Goal: Task Accomplishment & Management: Complete application form

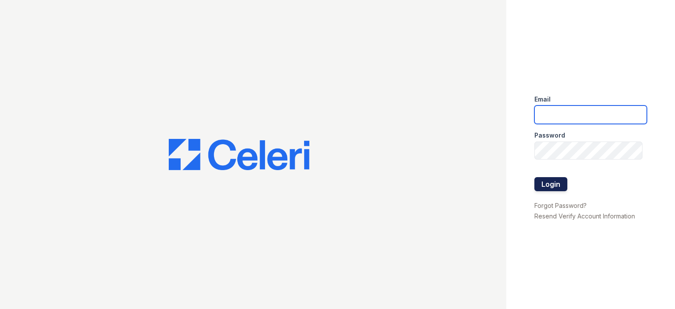
type input "Victory1@cafmanagement.com"
click at [560, 186] on button "Login" at bounding box center [550, 184] width 33 height 14
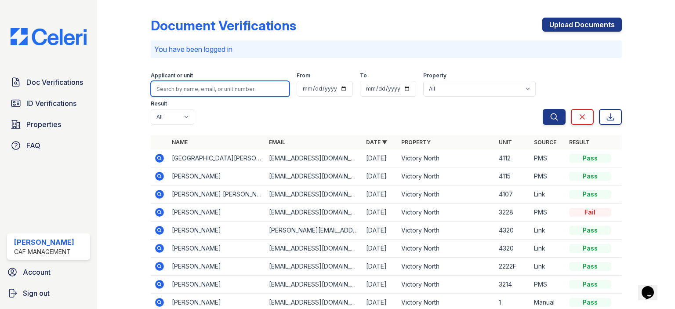
click at [207, 91] on input "search" at bounding box center [220, 89] width 139 height 16
type input "decker"
click at [543, 109] on button "Search" at bounding box center [554, 117] width 23 height 16
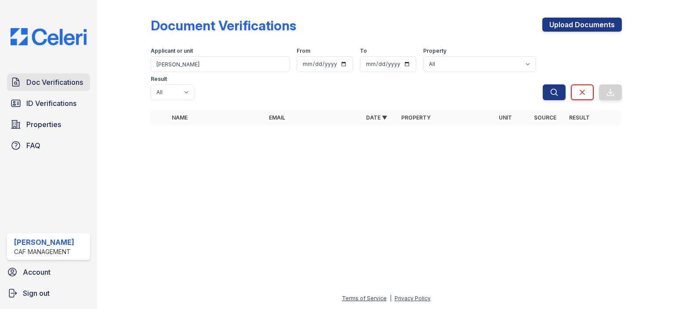
click at [34, 86] on span "Doc Verifications" at bounding box center [54, 82] width 57 height 11
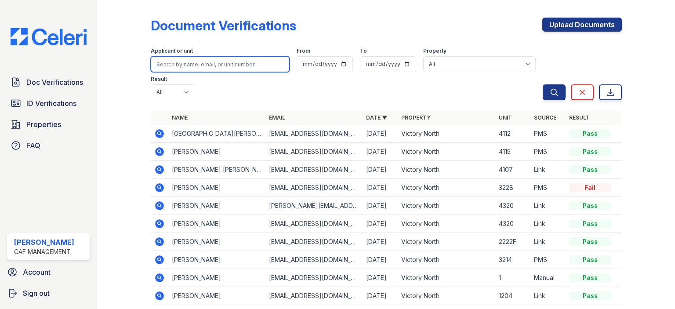
click at [199, 62] on input "search" at bounding box center [220, 64] width 139 height 16
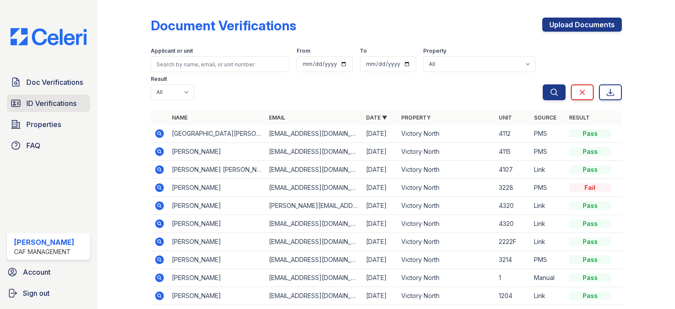
click at [47, 111] on link "ID Verifications" at bounding box center [48, 103] width 83 height 18
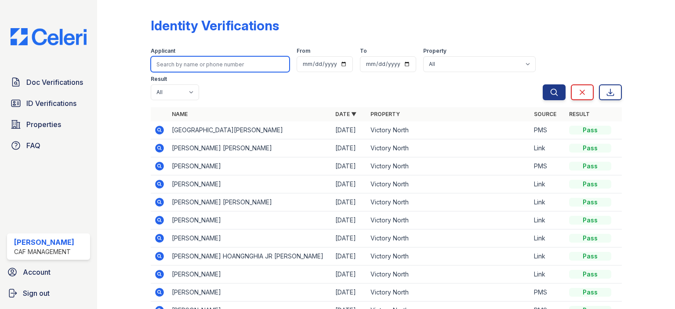
click at [206, 65] on input "search" at bounding box center [220, 64] width 139 height 16
type input "decker"
click at [543, 84] on button "Search" at bounding box center [554, 92] width 23 height 16
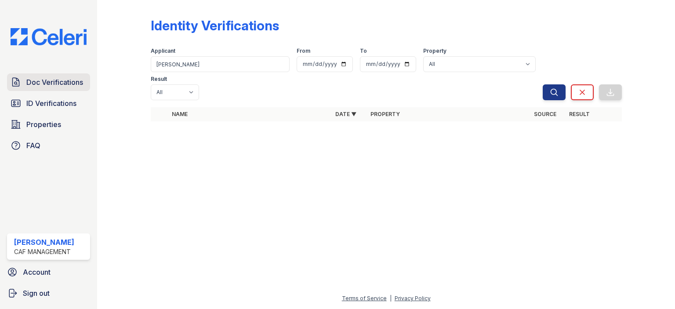
click at [49, 85] on span "Doc Verifications" at bounding box center [54, 82] width 57 height 11
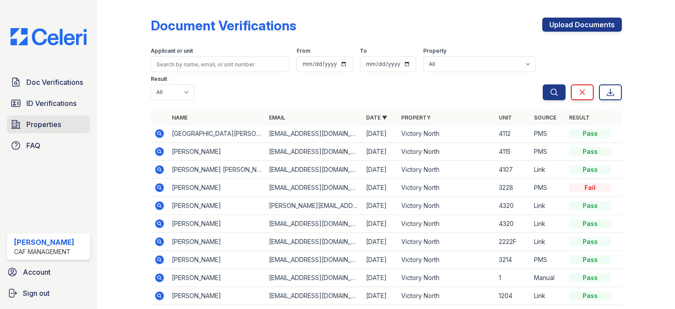
click at [43, 123] on span "Properties" at bounding box center [43, 124] width 35 height 11
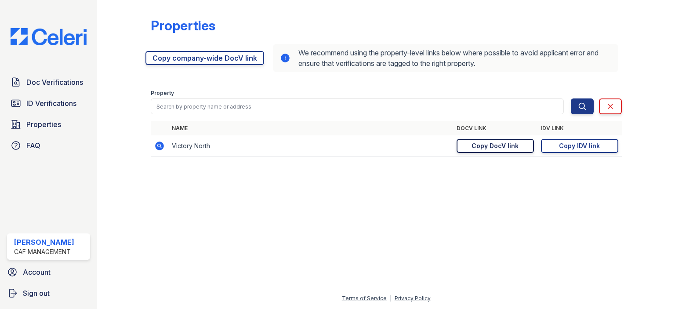
click at [513, 148] on div "Copy DocV link" at bounding box center [494, 145] width 47 height 9
click at [597, 145] on div "Copy IDV link" at bounding box center [579, 145] width 41 height 9
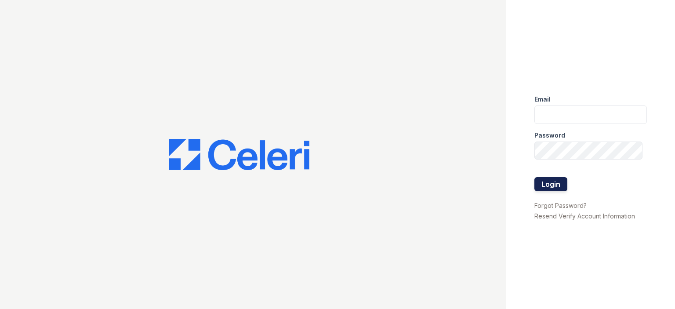
type input "Victory1@cafmanagement.com"
click at [548, 188] on button "Login" at bounding box center [550, 184] width 33 height 14
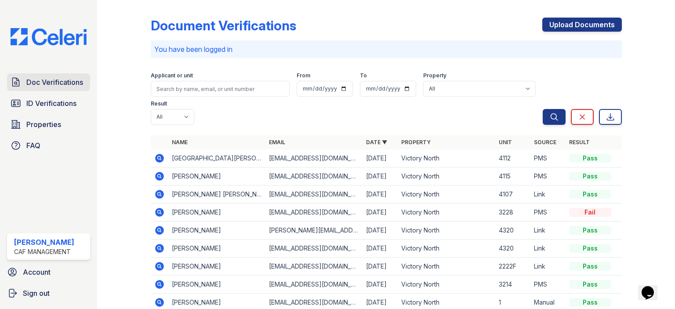
click at [61, 87] on link "Doc Verifications" at bounding box center [48, 82] width 83 height 18
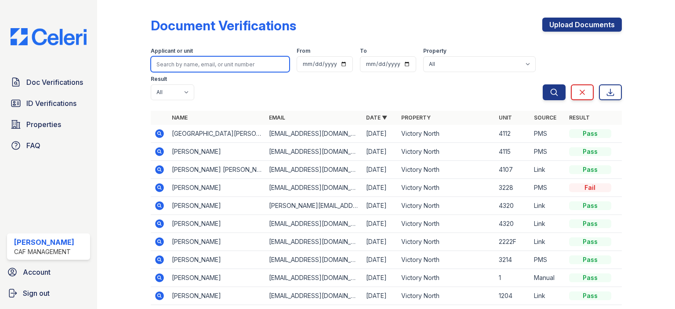
click at [198, 60] on input "search" at bounding box center [220, 64] width 139 height 16
type input "decker"
click at [543, 84] on button "Search" at bounding box center [554, 92] width 23 height 16
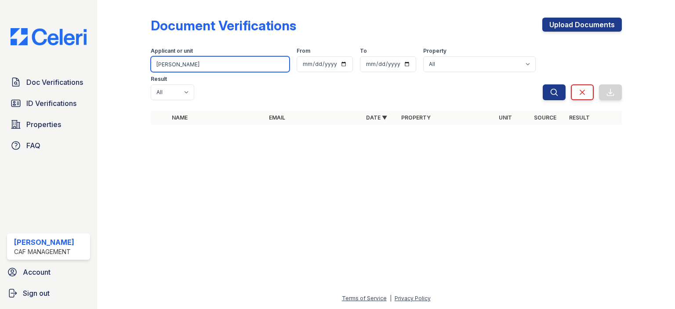
drag, startPoint x: 203, startPoint y: 66, endPoint x: 155, endPoint y: 69, distance: 48.0
click at [155, 69] on input "[PERSON_NAME]" at bounding box center [220, 64] width 139 height 16
type input "christina"
click at [543, 84] on button "Search" at bounding box center [554, 92] width 23 height 16
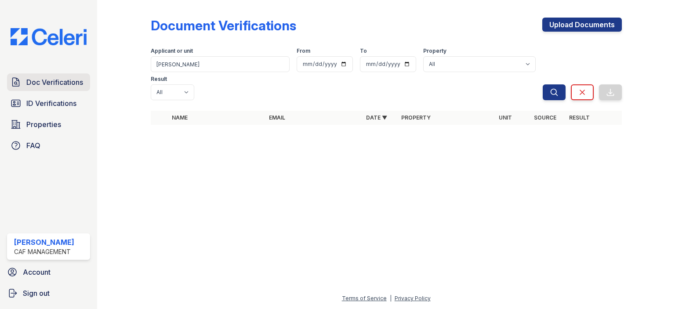
click at [31, 88] on link "Doc Verifications" at bounding box center [48, 82] width 83 height 18
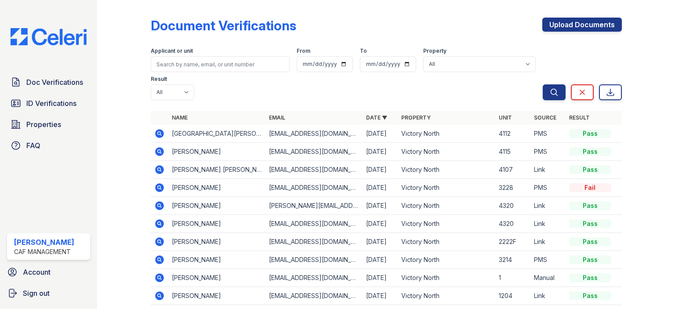
click at [28, 102] on span "ID Verifications" at bounding box center [51, 103] width 50 height 11
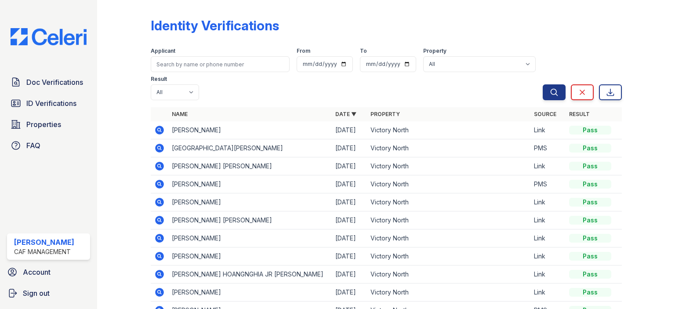
click at [161, 131] on icon at bounding box center [159, 130] width 9 height 9
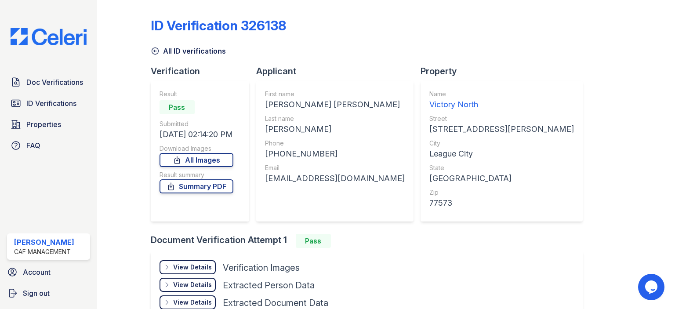
scroll to position [44, 0]
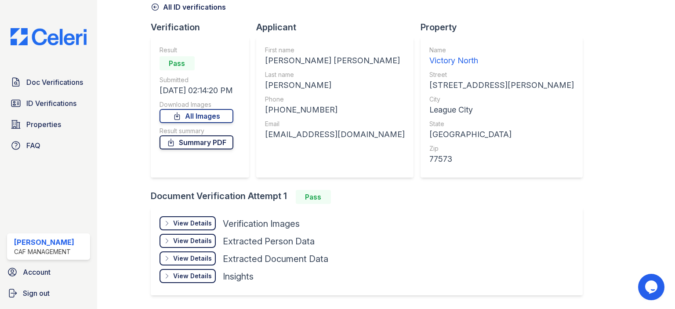
click at [206, 148] on link "Summary PDF" at bounding box center [197, 142] width 74 height 14
click at [53, 77] on span "Doc Verifications" at bounding box center [54, 82] width 57 height 11
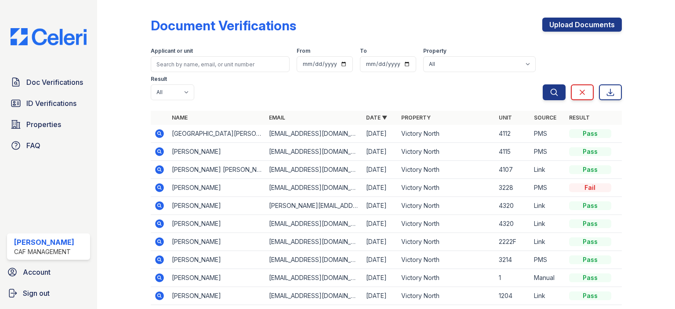
click at [49, 93] on div "Doc Verifications ID Verifications Properties FAQ" at bounding box center [49, 113] width 90 height 81
click at [49, 85] on span "Doc Verifications" at bounding box center [54, 82] width 57 height 11
click at [59, 105] on span "ID Verifications" at bounding box center [51, 103] width 50 height 11
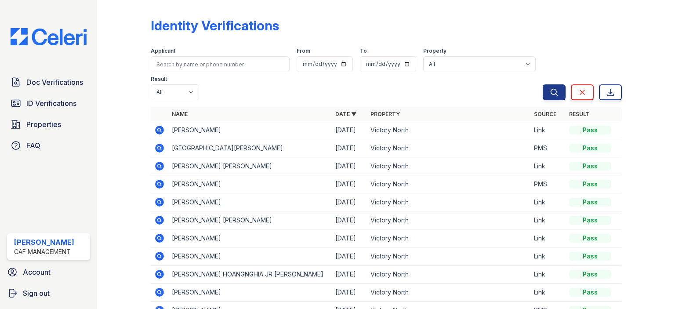
click at [160, 130] on icon at bounding box center [159, 130] width 9 height 9
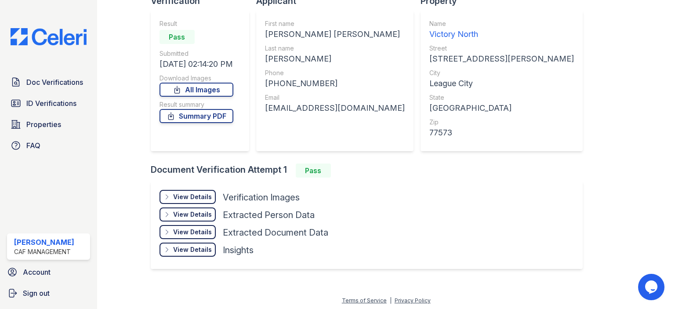
scroll to position [71, 0]
click at [198, 214] on div "View Details" at bounding box center [192, 214] width 39 height 9
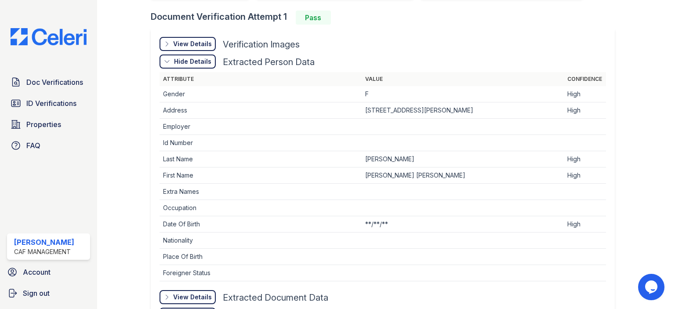
scroll to position [156, 0]
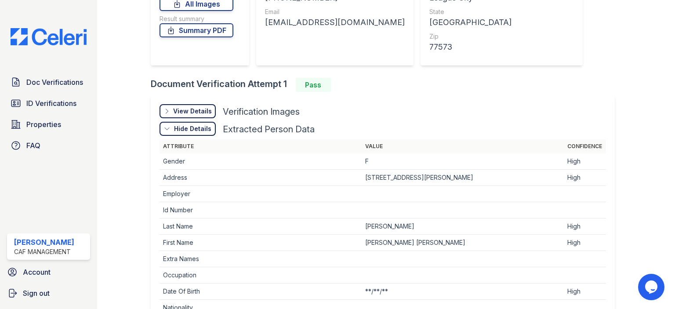
click at [181, 109] on div "View Details" at bounding box center [192, 111] width 39 height 9
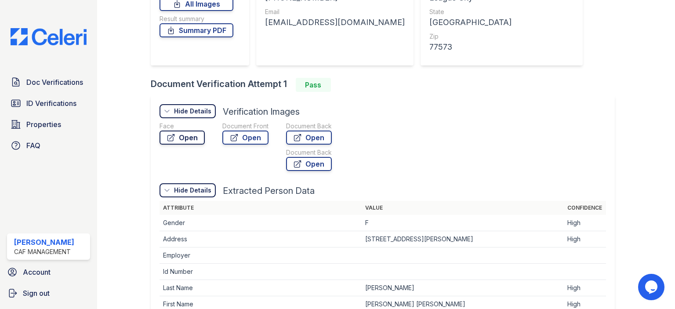
click at [202, 138] on link "Open" at bounding box center [182, 138] width 45 height 14
click at [253, 135] on link "Open" at bounding box center [245, 138] width 46 height 14
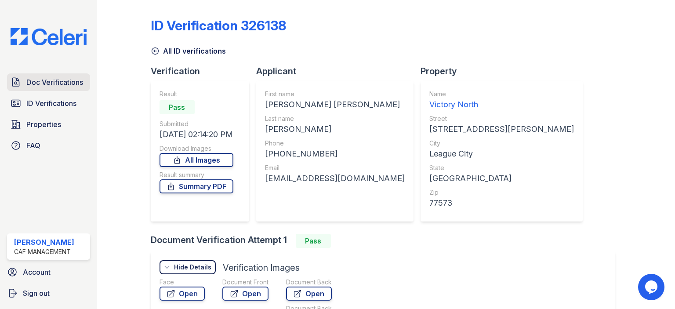
click at [79, 78] on span "Doc Verifications" at bounding box center [54, 82] width 57 height 11
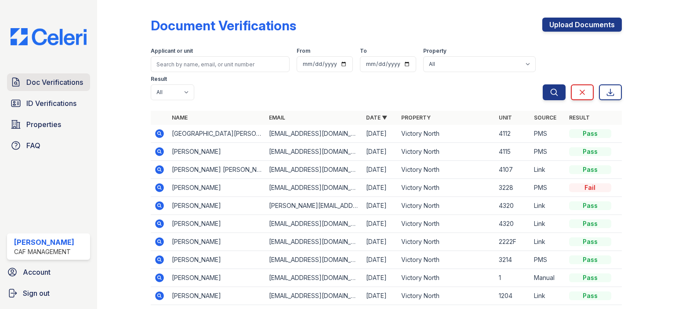
click at [58, 83] on span "Doc Verifications" at bounding box center [54, 82] width 57 height 11
click at [62, 95] on link "ID Verifications" at bounding box center [48, 103] width 83 height 18
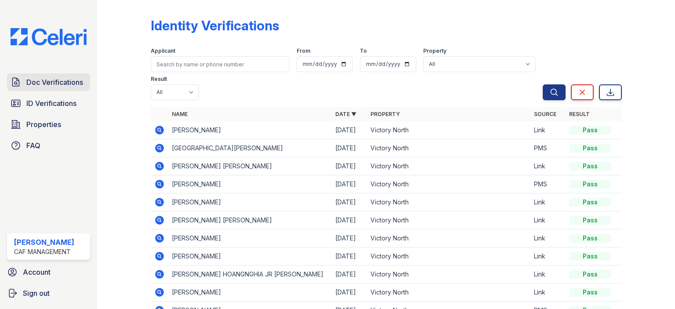
click at [58, 74] on link "Doc Verifications" at bounding box center [48, 82] width 83 height 18
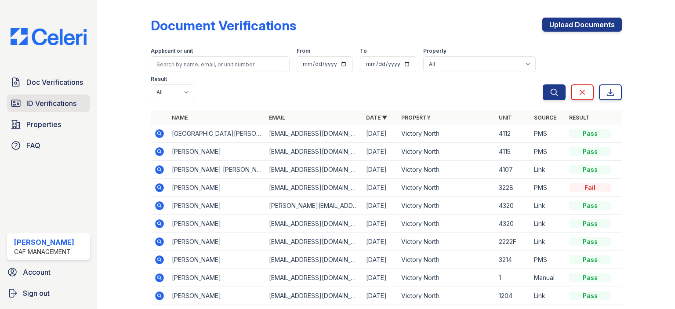
click at [47, 101] on span "ID Verifications" at bounding box center [51, 103] width 50 height 11
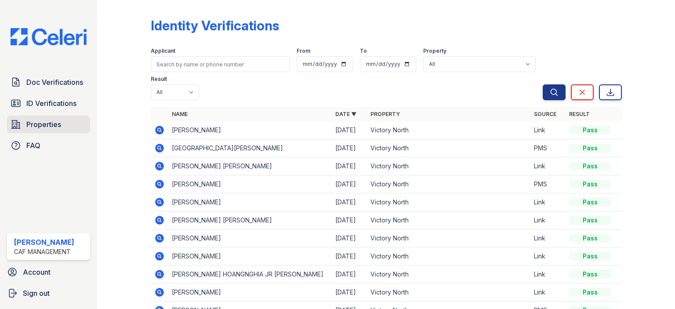
click at [49, 119] on span "Properties" at bounding box center [43, 124] width 35 height 11
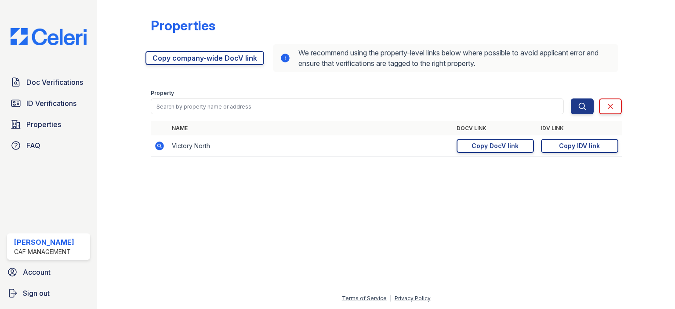
click at [197, 139] on td "Victory North" at bounding box center [310, 146] width 285 height 22
click at [52, 77] on span "Doc Verifications" at bounding box center [54, 82] width 57 height 11
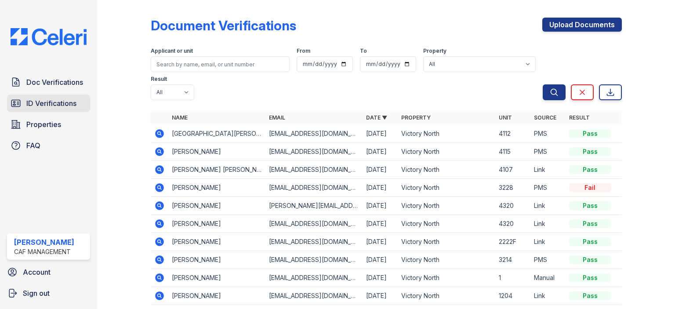
click at [24, 98] on link "ID Verifications" at bounding box center [48, 103] width 83 height 18
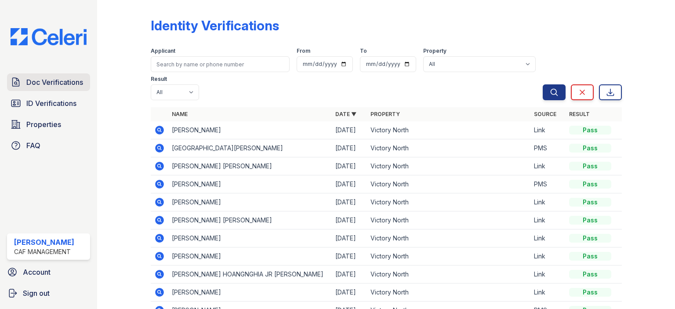
click at [35, 82] on span "Doc Verifications" at bounding box center [54, 82] width 57 height 11
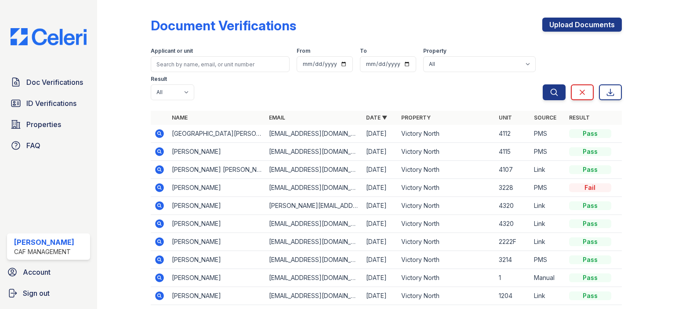
click at [39, 91] on div "Doc Verifications ID Verifications Properties FAQ" at bounding box center [49, 113] width 90 height 81
click at [39, 105] on span "ID Verifications" at bounding box center [51, 103] width 50 height 11
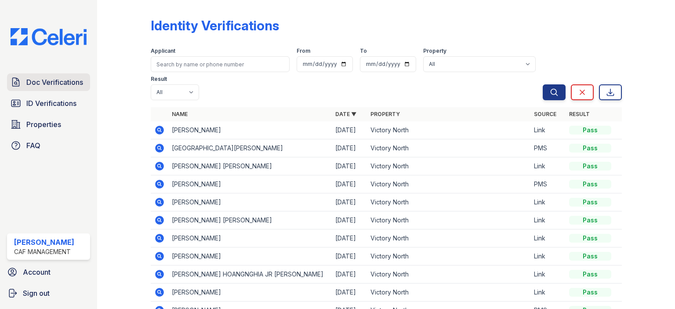
click at [47, 77] on span "Doc Verifications" at bounding box center [54, 82] width 57 height 11
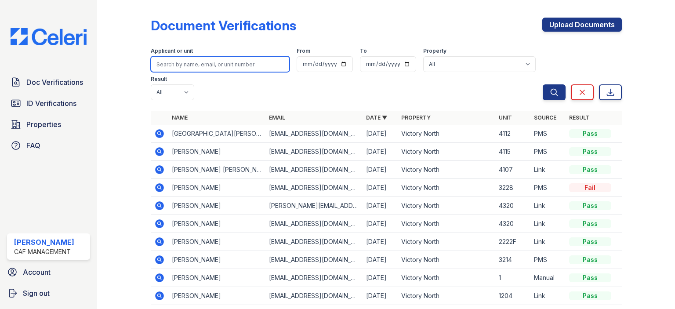
click at [230, 64] on input "search" at bounding box center [220, 64] width 139 height 16
type input "[PERSON_NAME]"
click at [543, 84] on button "Search" at bounding box center [554, 92] width 23 height 16
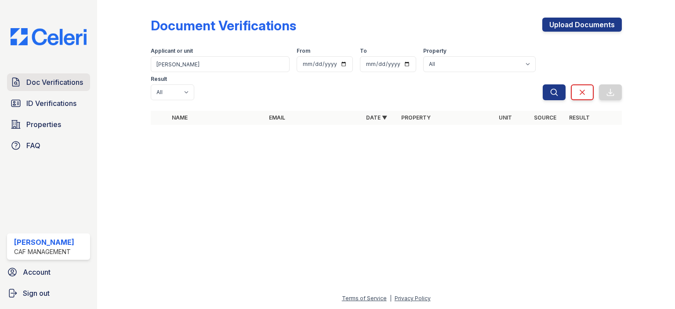
click at [46, 84] on span "Doc Verifications" at bounding box center [54, 82] width 57 height 11
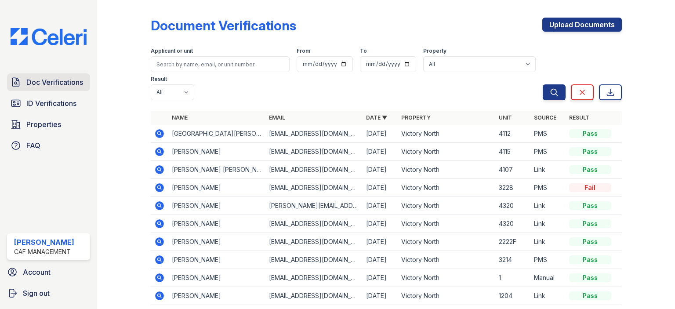
click at [37, 79] on span "Doc Verifications" at bounding box center [54, 82] width 57 height 11
click at [37, 88] on link "Doc Verifications" at bounding box center [48, 82] width 83 height 18
click at [35, 105] on span "ID Verifications" at bounding box center [51, 103] width 50 height 11
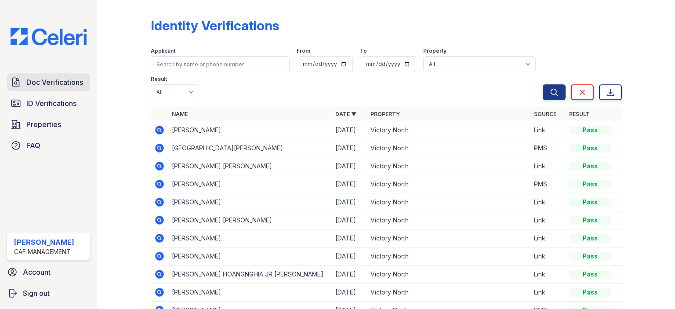
click at [36, 86] on span "Doc Verifications" at bounding box center [54, 82] width 57 height 11
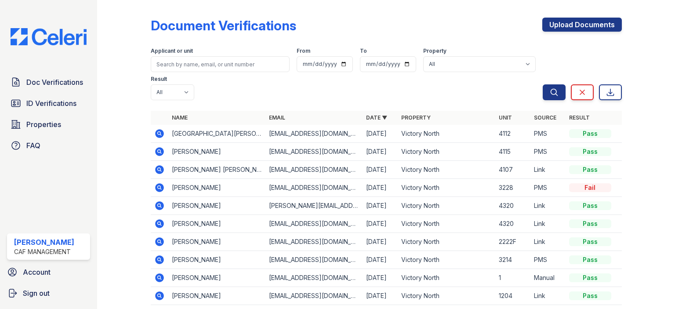
click at [59, 112] on div "Doc Verifications ID Verifications Properties FAQ" at bounding box center [49, 113] width 90 height 81
click at [56, 96] on link "ID Verifications" at bounding box center [48, 103] width 83 height 18
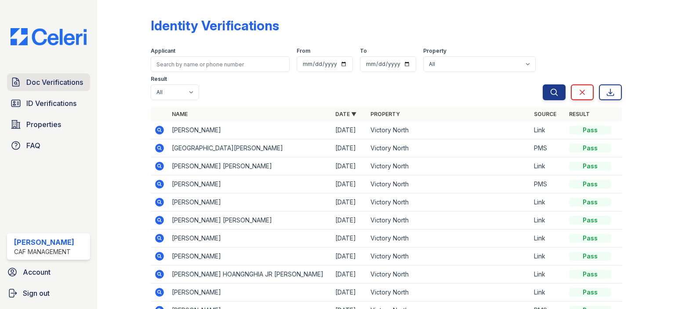
click at [56, 87] on link "Doc Verifications" at bounding box center [48, 82] width 83 height 18
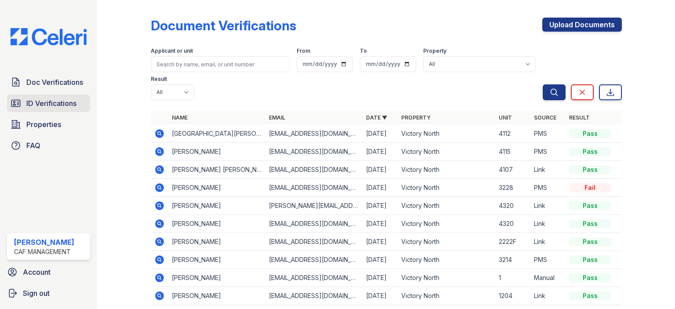
click at [56, 102] on span "ID Verifications" at bounding box center [51, 103] width 50 height 11
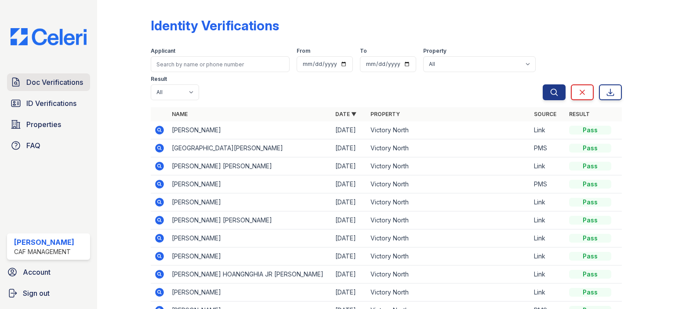
click at [53, 78] on span "Doc Verifications" at bounding box center [54, 82] width 57 height 11
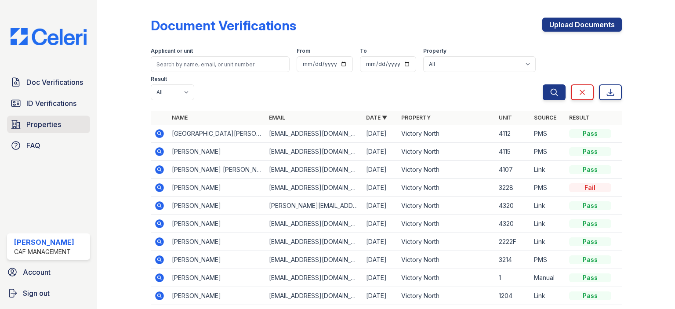
click at [41, 118] on link "Properties" at bounding box center [48, 125] width 83 height 18
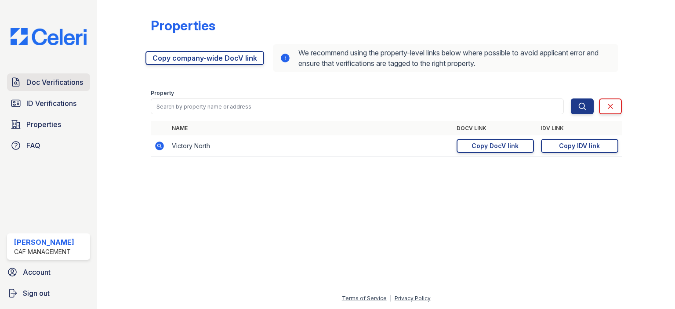
click at [32, 84] on span "Doc Verifications" at bounding box center [54, 82] width 57 height 11
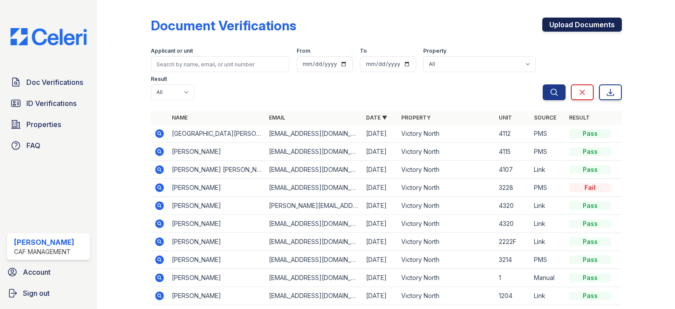
click at [576, 25] on link "Upload Documents" at bounding box center [582, 25] width 80 height 14
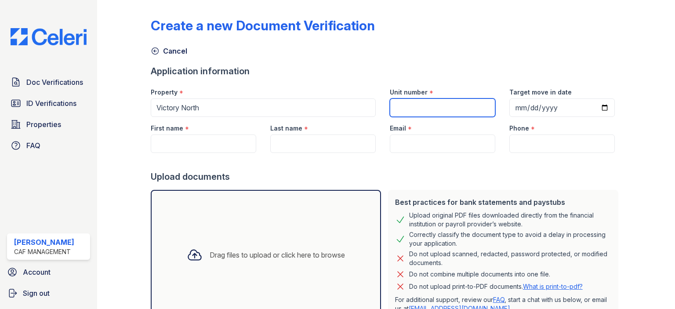
click at [415, 102] on input "Unit number" at bounding box center [442, 107] width 105 height 18
type input "2328"
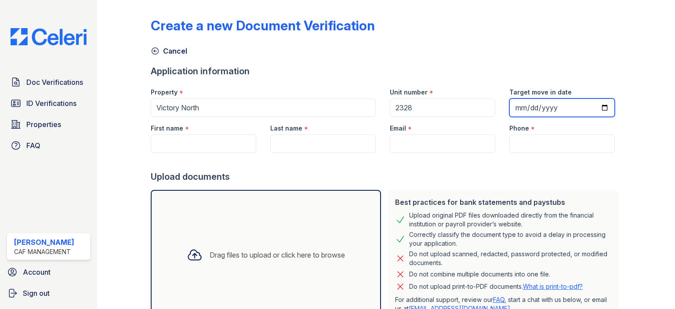
click at [598, 111] on input "Target move in date" at bounding box center [561, 107] width 105 height 18
type input "2025-10-10"
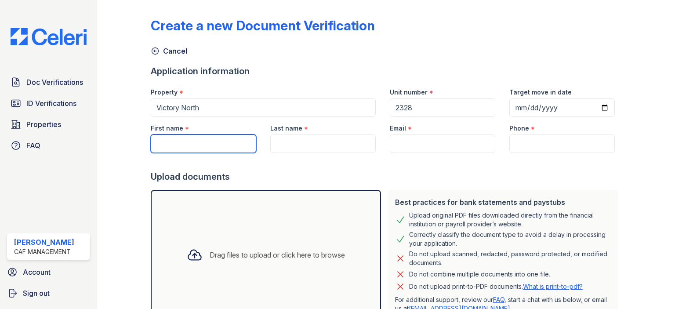
click at [211, 150] on input "First name" at bounding box center [203, 143] width 105 height 18
type input "[PERSON_NAME]"
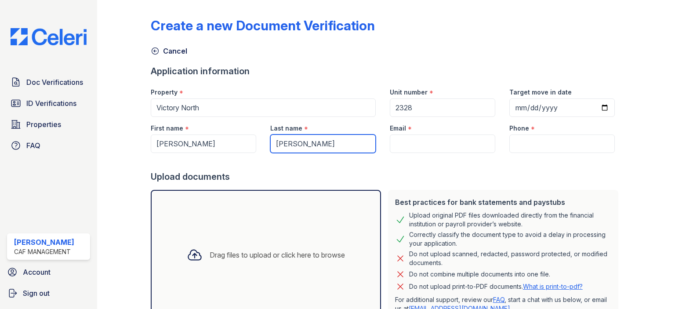
type input "[PERSON_NAME]"
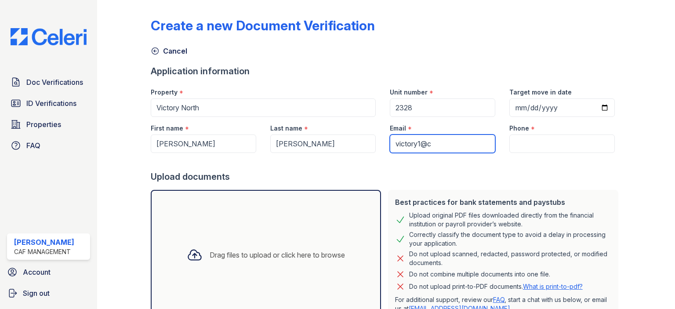
type input "[EMAIL_ADDRESS][DOMAIN_NAME]"
type input "2816788769"
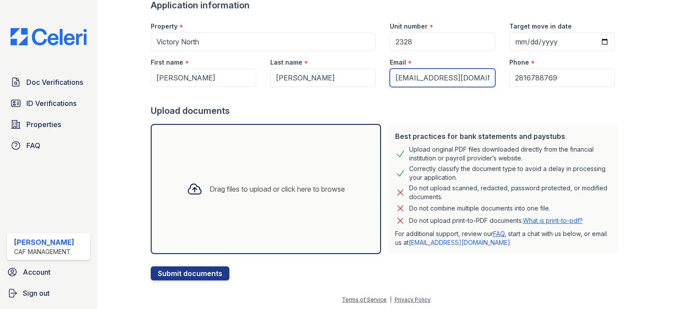
scroll to position [67, 0]
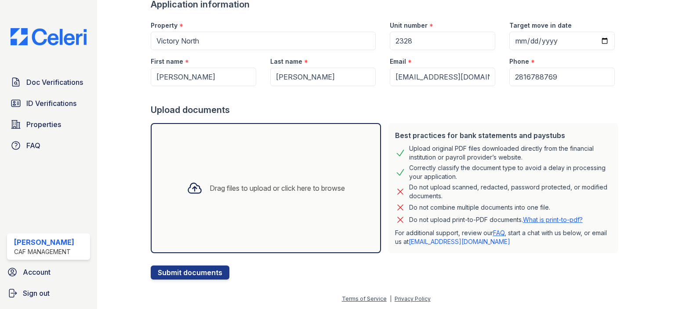
click at [272, 188] on div "Drag files to upload or click here to browse" at bounding box center [277, 188] width 135 height 11
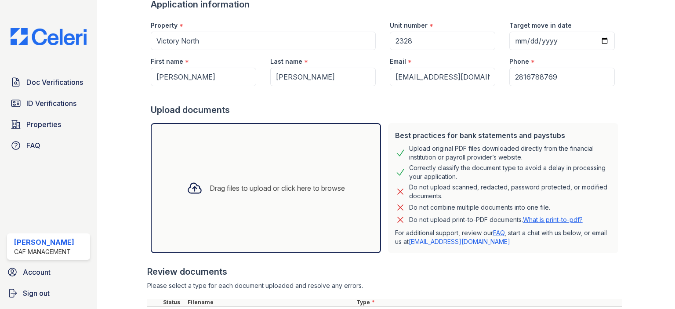
click at [310, 163] on div "Drag files to upload or click here to browse" at bounding box center [266, 188] width 230 height 130
click at [267, 160] on div "Drag files to upload or click here to browse" at bounding box center [266, 188] width 230 height 130
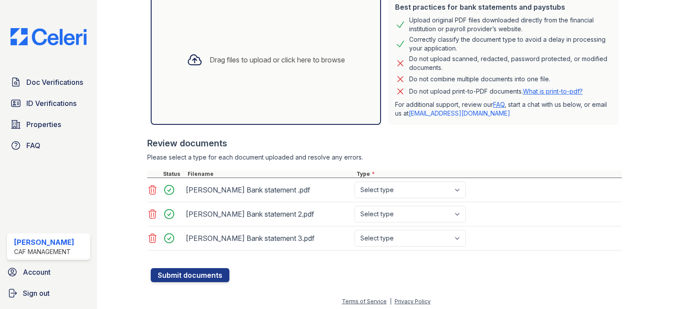
scroll to position [197, 0]
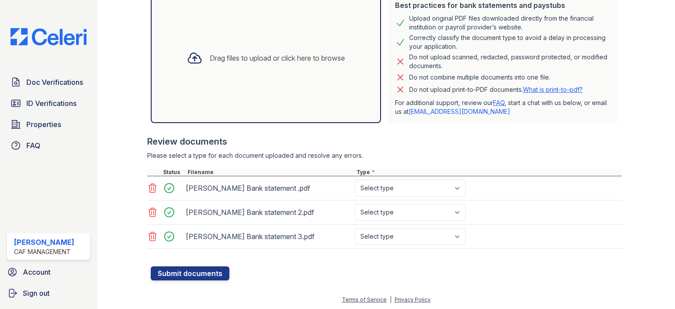
click at [290, 83] on div "Drag files to upload or click here to browse" at bounding box center [266, 58] width 230 height 130
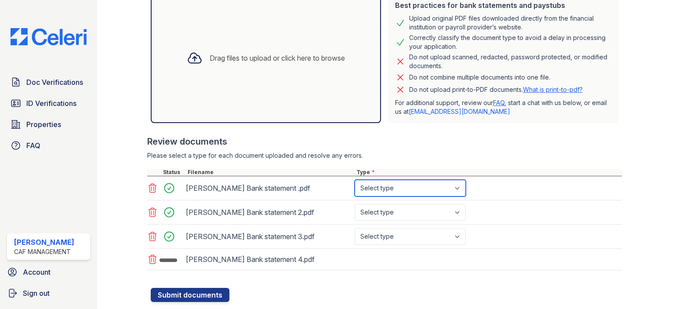
click at [424, 185] on select "Select type Paystub Bank Statement Offer Letter Tax Documents Benefit Award Let…" at bounding box center [410, 188] width 111 height 17
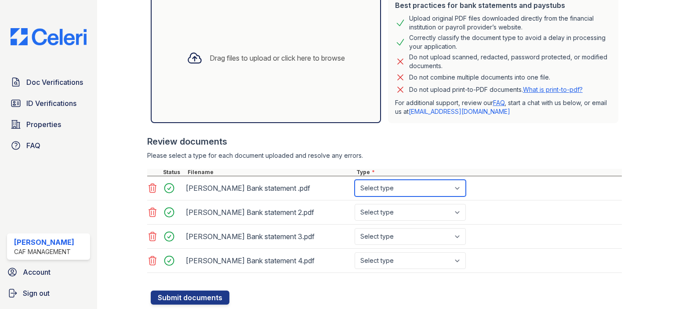
select select "bank_statement"
click at [355, 180] on select "Select type Paystub Bank Statement Offer Letter Tax Documents Benefit Award Let…" at bounding box center [410, 188] width 111 height 17
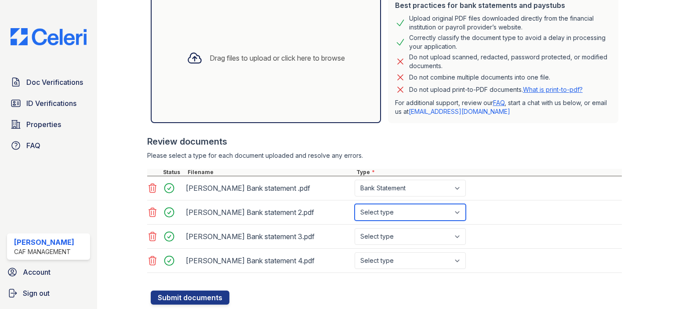
click at [415, 206] on select "Select type Paystub Bank Statement Offer Letter Tax Documents Benefit Award Let…" at bounding box center [410, 212] width 111 height 17
select select "bank_statement"
click at [355, 204] on select "Select type Paystub Bank Statement Offer Letter Tax Documents Benefit Award Let…" at bounding box center [410, 212] width 111 height 17
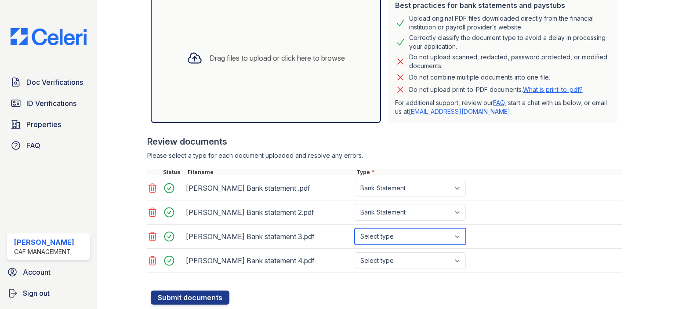
click at [401, 232] on select "Select type Paystub Bank Statement Offer Letter Tax Documents Benefit Award Let…" at bounding box center [410, 236] width 111 height 17
select select "bank_statement"
click at [355, 228] on select "Select type Paystub Bank Statement Offer Letter Tax Documents Benefit Award Let…" at bounding box center [410, 236] width 111 height 17
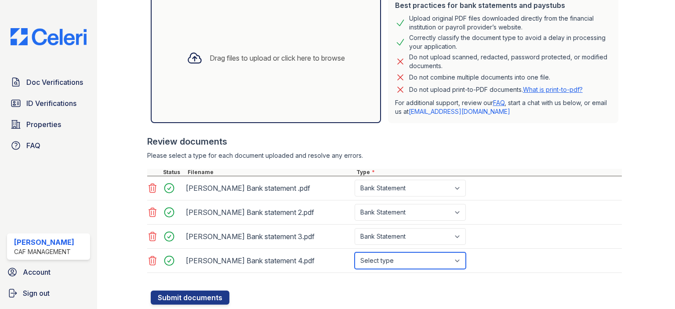
click at [408, 252] on select "Select type Paystub Bank Statement Offer Letter Tax Documents Benefit Award Let…" at bounding box center [410, 260] width 111 height 17
select select "bank_statement"
click at [355, 252] on select "Select type Paystub Bank Statement Offer Letter Tax Documents Benefit Award Let…" at bounding box center [410, 260] width 111 height 17
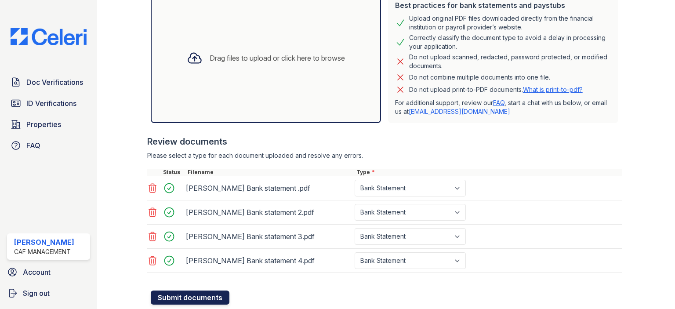
click at [192, 297] on button "Submit documents" at bounding box center [190, 297] width 79 height 14
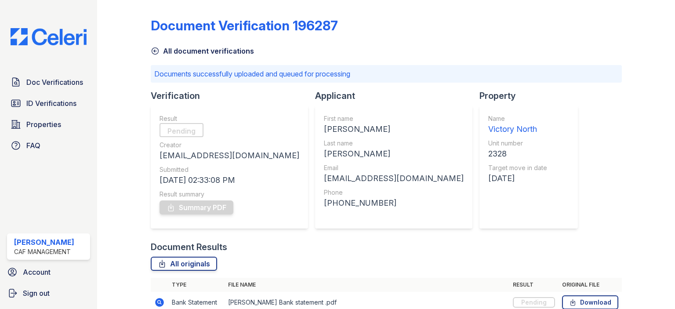
click at [177, 50] on link "All document verifications" at bounding box center [202, 51] width 103 height 11
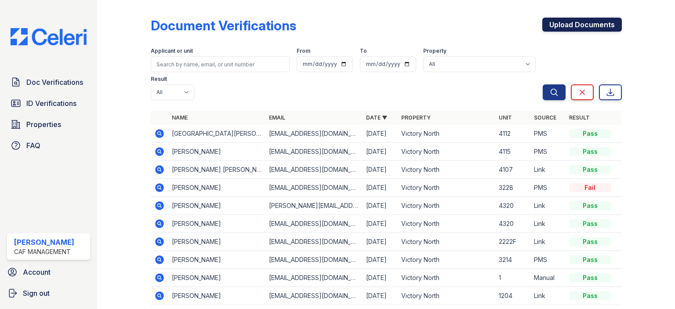
click at [566, 20] on link "Upload Documents" at bounding box center [582, 25] width 80 height 14
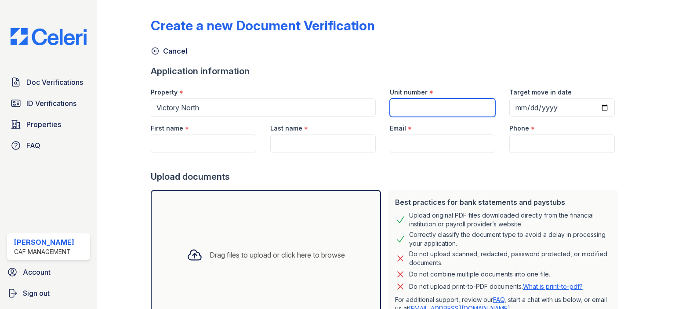
click at [409, 100] on input "Unit number" at bounding box center [442, 107] width 105 height 18
type input "2328"
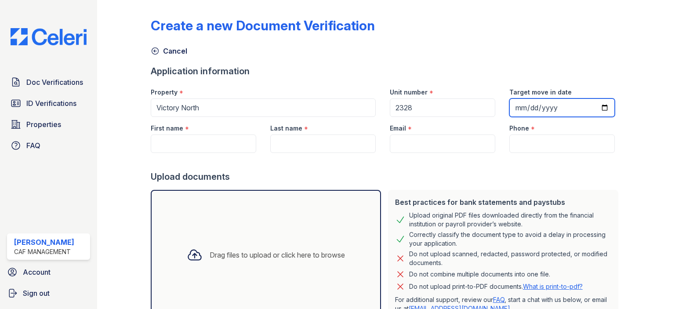
click at [601, 103] on input "Target move in date" at bounding box center [561, 107] width 105 height 18
type input "2025-10-10"
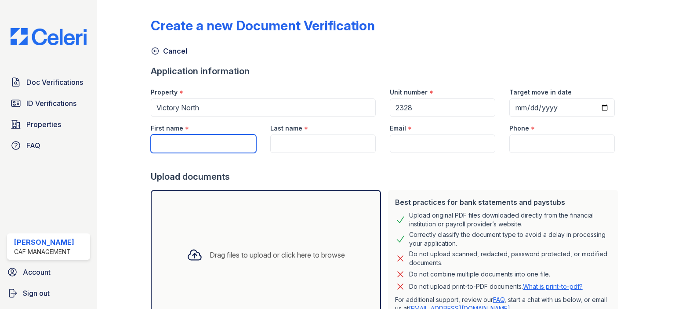
click at [207, 137] on input "First name" at bounding box center [203, 143] width 105 height 18
type input "[PERSON_NAME]"
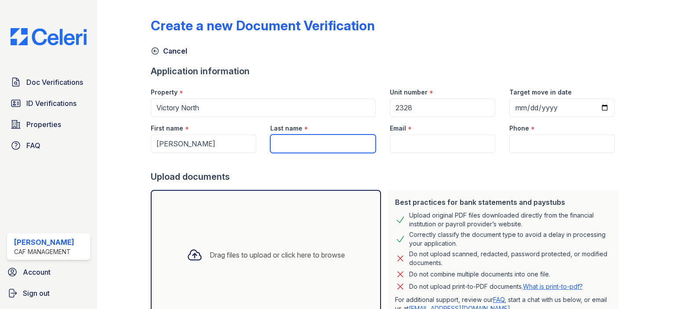
click at [276, 147] on input "Last name" at bounding box center [322, 143] width 105 height 18
type input "[PERSON_NAME]"
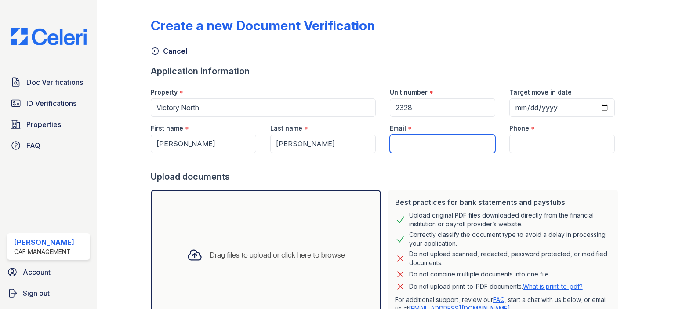
click at [392, 138] on input "Email" at bounding box center [442, 143] width 105 height 18
type input "[EMAIL_ADDRESS][DOMAIN_NAME]"
type input "2816788769"
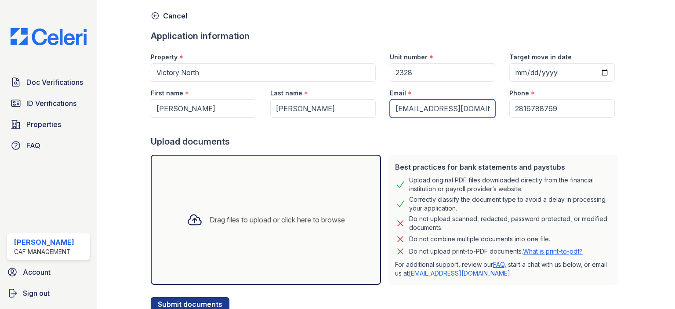
scroll to position [67, 0]
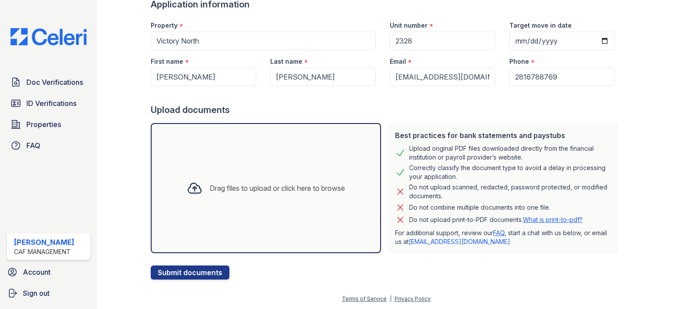
click at [282, 163] on div "Drag files to upload or click here to browse" at bounding box center [266, 188] width 230 height 130
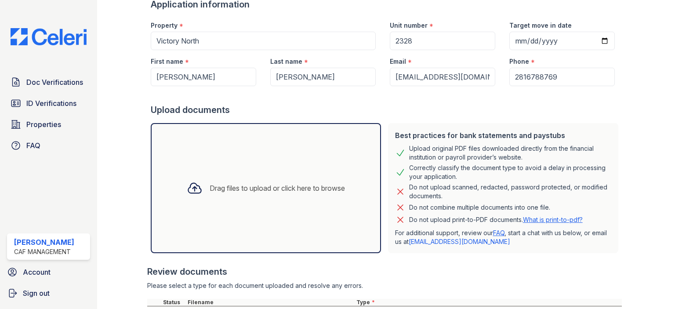
click at [323, 200] on div "Drag files to upload or click here to browse" at bounding box center [266, 188] width 172 height 30
click at [224, 200] on div "Drag files to upload or click here to browse" at bounding box center [266, 188] width 172 height 30
click at [264, 200] on div "Drag files to upload or click here to browse" at bounding box center [266, 188] width 172 height 30
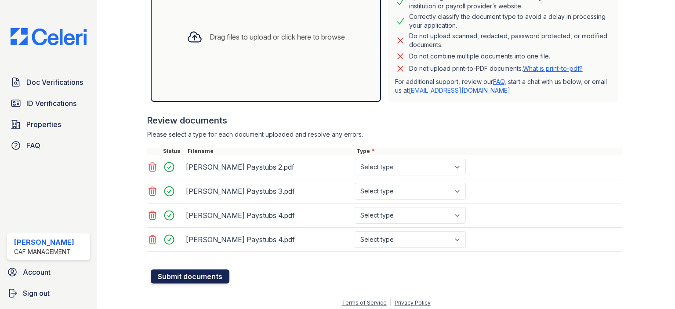
click at [174, 273] on button "Submit documents" at bounding box center [190, 276] width 79 height 14
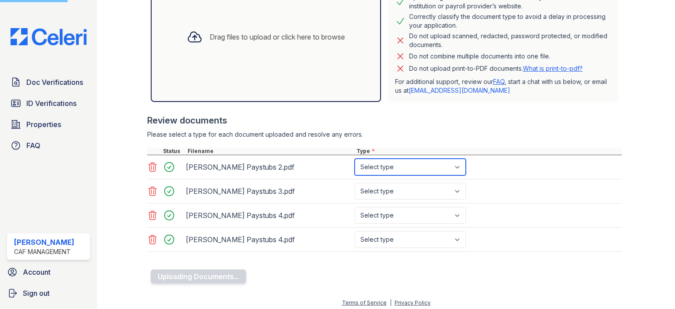
click at [380, 167] on select "Select type Paystub Bank Statement Offer Letter Tax Documents Benefit Award Let…" at bounding box center [410, 167] width 111 height 17
select select "paystub"
click at [355, 159] on select "Select type Paystub Bank Statement Offer Letter Tax Documents Benefit Award Let…" at bounding box center [410, 167] width 111 height 17
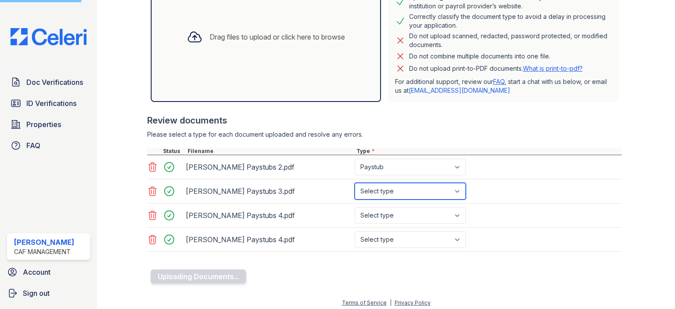
click at [388, 191] on select "Select type Paystub Bank Statement Offer Letter Tax Documents Benefit Award Let…" at bounding box center [410, 191] width 111 height 17
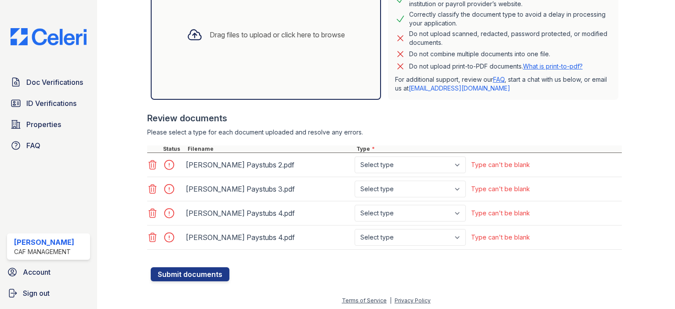
scroll to position [245, 0]
click at [394, 163] on select "Select type Paystub Bank Statement Offer Letter Tax Documents Benefit Award Let…" at bounding box center [410, 164] width 111 height 17
select select "paystub"
click at [355, 156] on select "Select type Paystub Bank Statement Offer Letter Tax Documents Benefit Award Let…" at bounding box center [410, 164] width 111 height 17
click at [397, 183] on select "Select type Paystub Bank Statement Offer Letter Tax Documents Benefit Award Let…" at bounding box center [410, 188] width 111 height 17
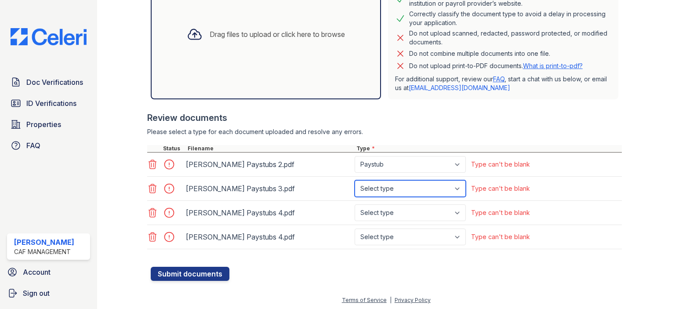
click at [355, 180] on select "Select type Paystub Bank Statement Offer Letter Tax Documents Benefit Award Let…" at bounding box center [410, 188] width 111 height 17
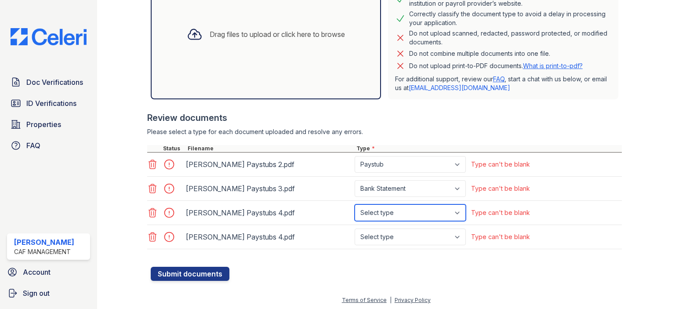
click at [402, 218] on select "Select type Paystub Bank Statement Offer Letter Tax Documents Benefit Award Let…" at bounding box center [410, 212] width 111 height 17
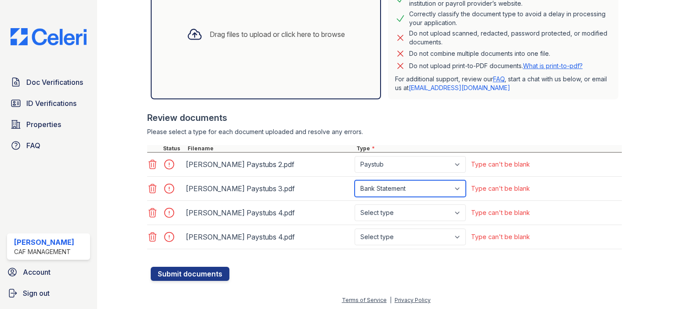
click at [403, 184] on select "Select type Paystub Bank Statement Offer Letter Tax Documents Benefit Award Let…" at bounding box center [410, 188] width 111 height 17
select select "paystub"
click at [355, 180] on select "Select type Paystub Bank Statement Offer Letter Tax Documents Benefit Award Let…" at bounding box center [410, 188] width 111 height 17
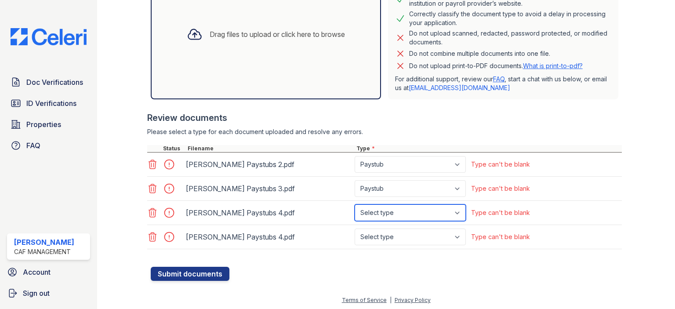
click at [402, 205] on select "Select type Paystub Bank Statement Offer Letter Tax Documents Benefit Award Let…" at bounding box center [410, 212] width 111 height 17
select select "paystub"
click at [355, 204] on select "Select type Paystub Bank Statement Offer Letter Tax Documents Benefit Award Let…" at bounding box center [410, 212] width 111 height 17
click at [399, 225] on div "Christina Decker Paystubs 4.pdf Select type Paystub Bank Statement Offer Letter…" at bounding box center [384, 237] width 475 height 24
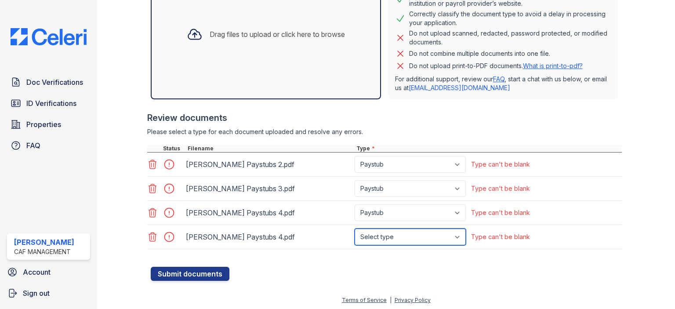
click at [397, 232] on select "Select type Paystub Bank Statement Offer Letter Tax Documents Benefit Award Let…" at bounding box center [410, 236] width 111 height 17
select select "paystub"
click at [355, 228] on select "Select type Paystub Bank Statement Offer Letter Tax Documents Benefit Award Let…" at bounding box center [410, 236] width 111 height 17
click at [215, 270] on button "Submit documents" at bounding box center [190, 274] width 79 height 14
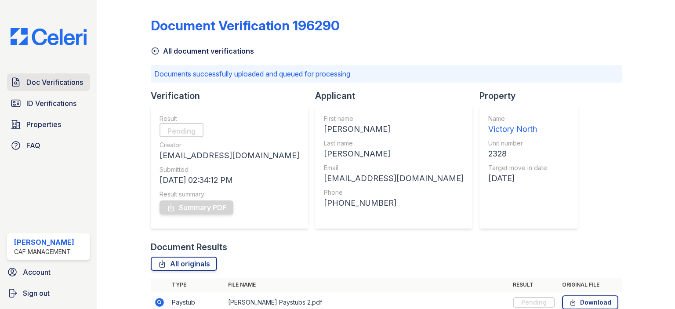
click at [47, 79] on span "Doc Verifications" at bounding box center [54, 82] width 57 height 11
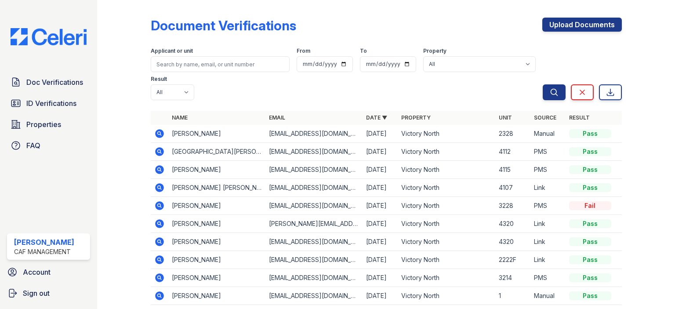
click at [159, 135] on icon at bounding box center [159, 133] width 9 height 9
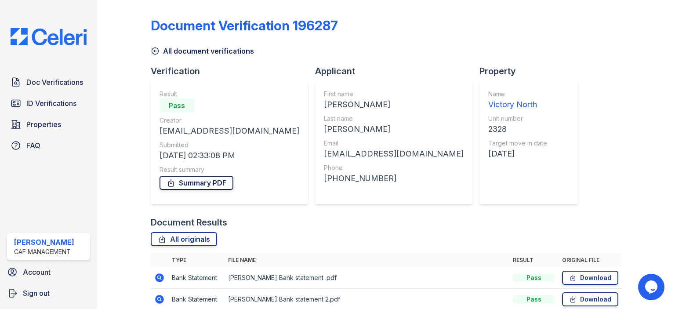
click at [206, 184] on link "Summary PDF" at bounding box center [197, 183] width 74 height 14
click at [54, 83] on span "Doc Verifications" at bounding box center [54, 82] width 57 height 11
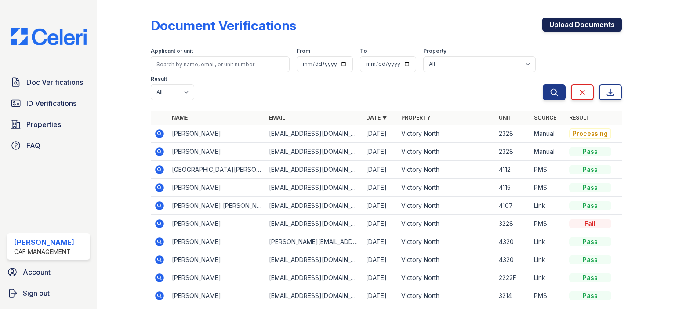
click at [558, 27] on link "Upload Documents" at bounding box center [582, 25] width 80 height 14
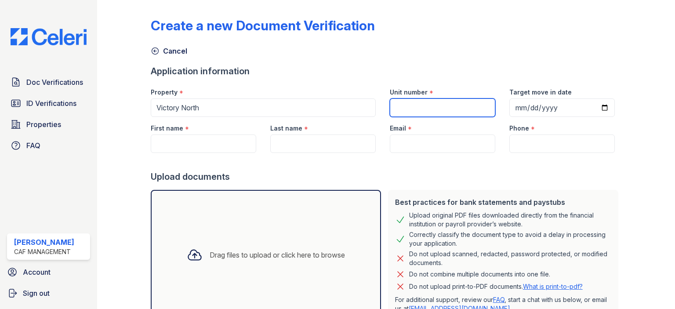
click at [409, 104] on input "Unit number" at bounding box center [442, 107] width 105 height 18
type input "2328"
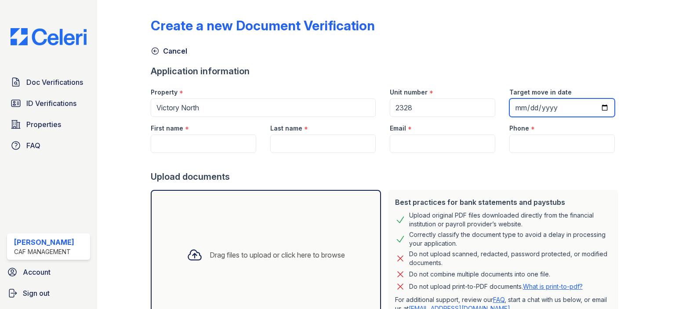
click at [600, 105] on input "Target move in date" at bounding box center [561, 107] width 105 height 18
type input "[DATE]"
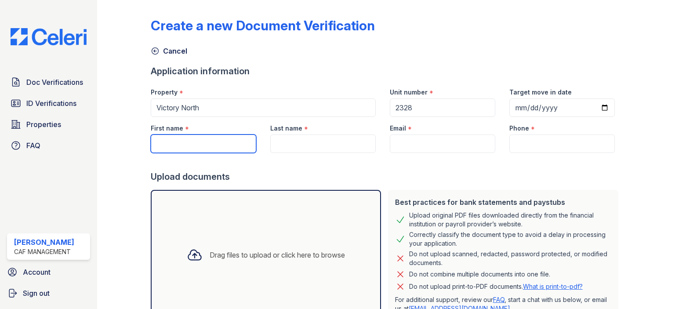
click at [200, 145] on input "First name" at bounding box center [203, 143] width 105 height 18
type input "[PERSON_NAME]"
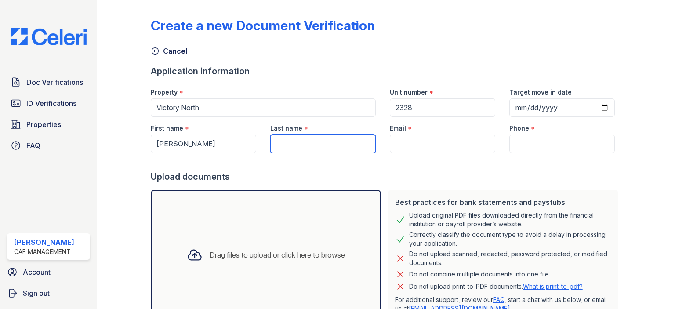
click at [274, 142] on input "Last name" at bounding box center [322, 143] width 105 height 18
type input "[PERSON_NAME]"
click at [408, 128] on div "*" at bounding box center [410, 129] width 4 height 11
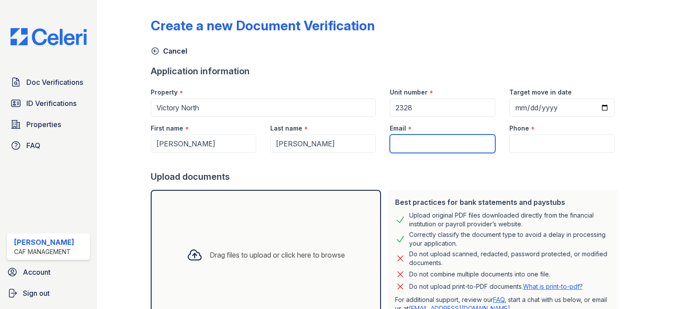
click at [408, 137] on input "Email" at bounding box center [442, 143] width 105 height 18
paste input "[EMAIL_ADDRESS][DOMAIN_NAME]"
type input "[EMAIL_ADDRESS][DOMAIN_NAME]"
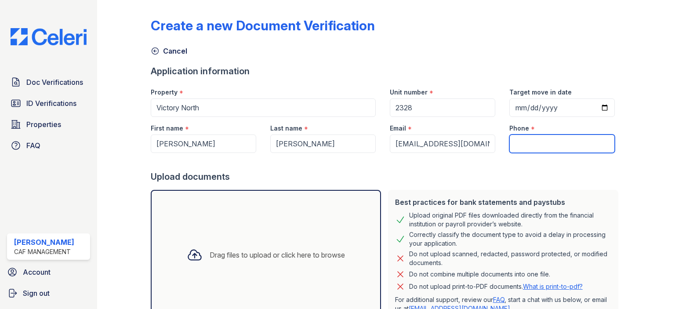
paste input "(830) 327-3165"
type input "(830) 327-3165"
click at [266, 244] on div "Drag files to upload or click here to browse" at bounding box center [266, 255] width 172 height 30
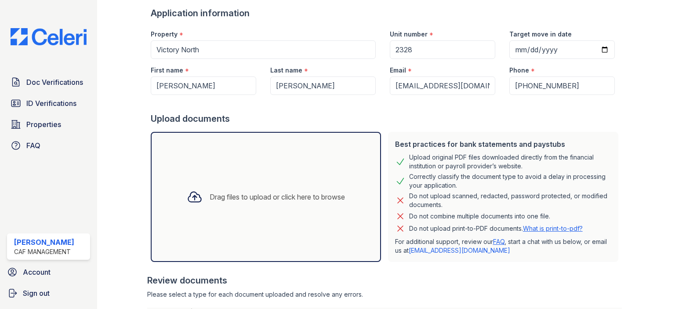
scroll to position [88, 0]
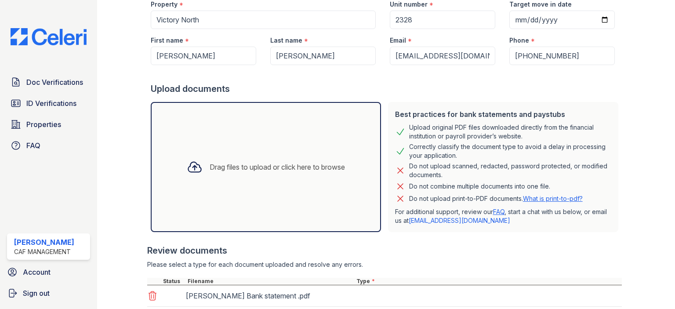
click at [259, 169] on div "Drag files to upload or click here to browse" at bounding box center [277, 167] width 135 height 11
click at [327, 174] on div "Drag files to upload or click here to browse" at bounding box center [266, 167] width 172 height 30
click at [239, 159] on div "Drag files to upload or click here to browse" at bounding box center [266, 167] width 172 height 30
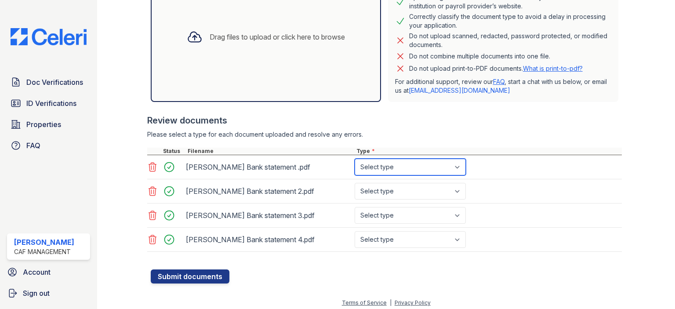
click at [409, 165] on select "Select type Paystub Bank Statement Offer Letter Tax Documents Benefit Award Let…" at bounding box center [410, 167] width 111 height 17
select select "bank_statement"
click at [355, 159] on select "Select type Paystub Bank Statement Offer Letter Tax Documents Benefit Award Let…" at bounding box center [410, 167] width 111 height 17
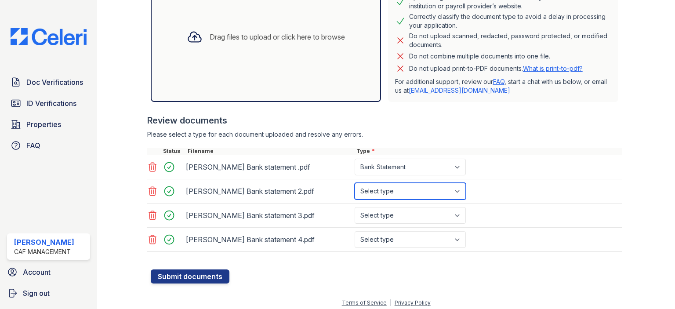
click at [408, 186] on select "Select type Paystub Bank Statement Offer Letter Tax Documents Benefit Award Let…" at bounding box center [410, 191] width 111 height 17
select select "bank_statement"
click at [355, 183] on select "Select type Paystub Bank Statement Offer Letter Tax Documents Benefit Award Let…" at bounding box center [410, 191] width 111 height 17
click at [405, 204] on div "Christina Decker Bank statement 3.pdf Select type Paystub Bank Statement Offer …" at bounding box center [384, 215] width 475 height 24
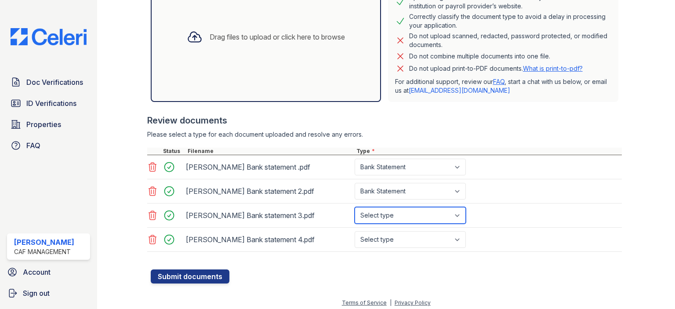
click at [406, 214] on select "Select type Paystub Bank Statement Offer Letter Tax Documents Benefit Award Let…" at bounding box center [410, 215] width 111 height 17
select select "bank_statement"
click at [355, 207] on select "Select type Paystub Bank Statement Offer Letter Tax Documents Benefit Award Let…" at bounding box center [410, 215] width 111 height 17
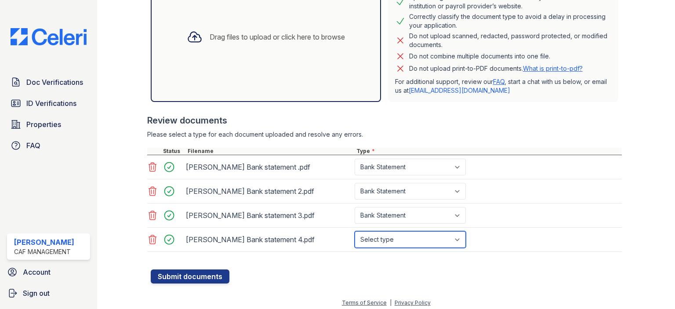
click at [408, 232] on select "Select type Paystub Bank Statement Offer Letter Tax Documents Benefit Award Let…" at bounding box center [410, 239] width 111 height 17
select select "bank_statement"
click at [355, 231] on select "Select type Paystub Bank Statement Offer Letter Tax Documents Benefit Award Let…" at bounding box center [410, 239] width 111 height 17
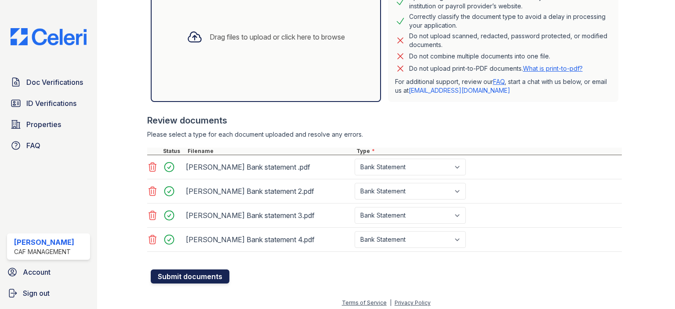
click at [201, 274] on button "Submit documents" at bounding box center [190, 276] width 79 height 14
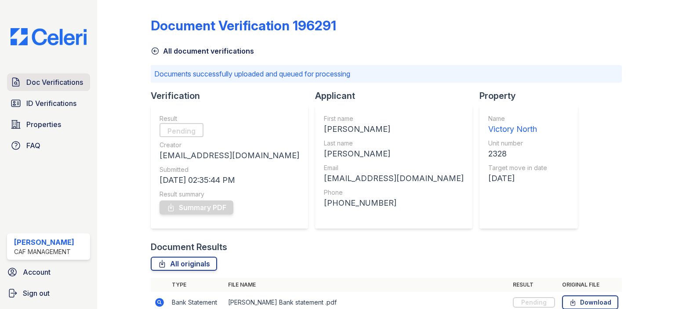
click at [49, 84] on span "Doc Verifications" at bounding box center [54, 82] width 57 height 11
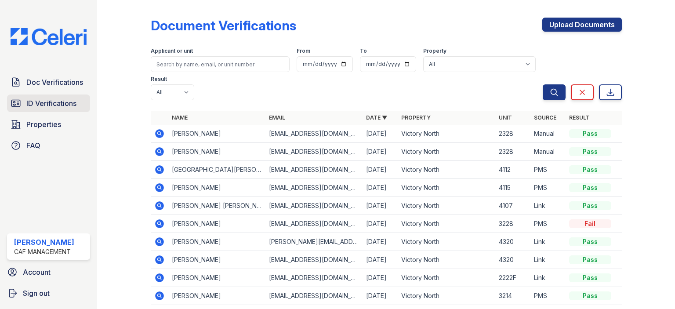
click at [46, 102] on span "ID Verifications" at bounding box center [51, 103] width 50 height 11
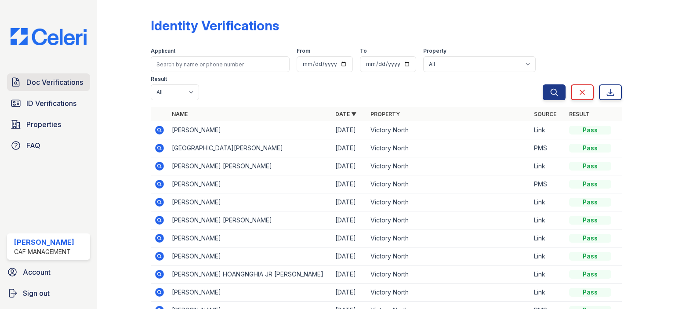
click at [48, 77] on span "Doc Verifications" at bounding box center [54, 82] width 57 height 11
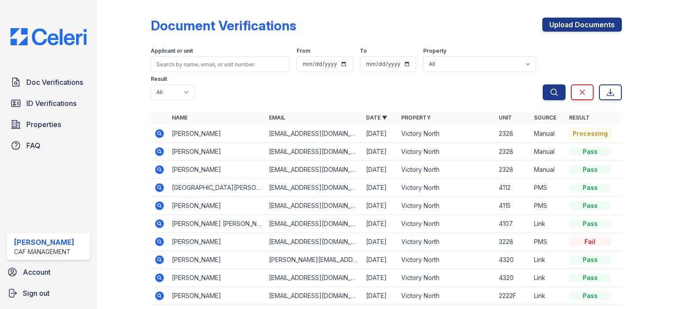
click at [162, 135] on icon at bounding box center [159, 133] width 9 height 9
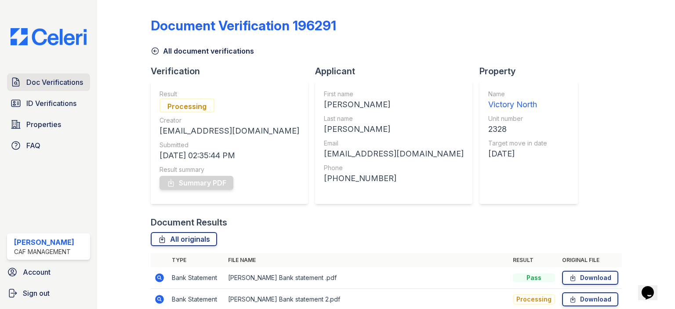
click at [44, 78] on span "Doc Verifications" at bounding box center [54, 82] width 57 height 11
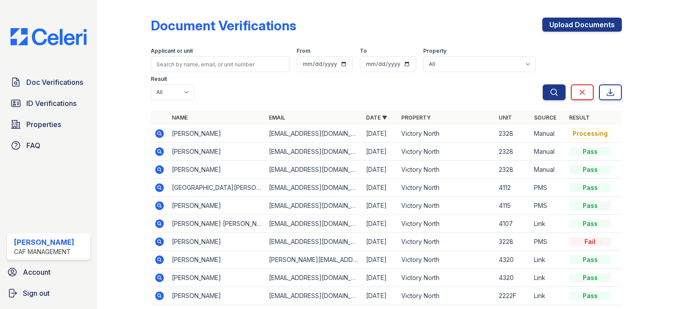
click at [62, 113] on div "Doc Verifications ID Verifications Properties FAQ" at bounding box center [49, 113] width 90 height 81
click at [61, 108] on span "ID Verifications" at bounding box center [51, 103] width 50 height 11
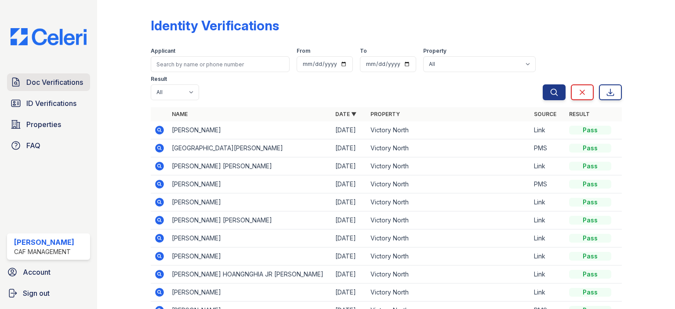
click at [54, 83] on span "Doc Verifications" at bounding box center [54, 82] width 57 height 11
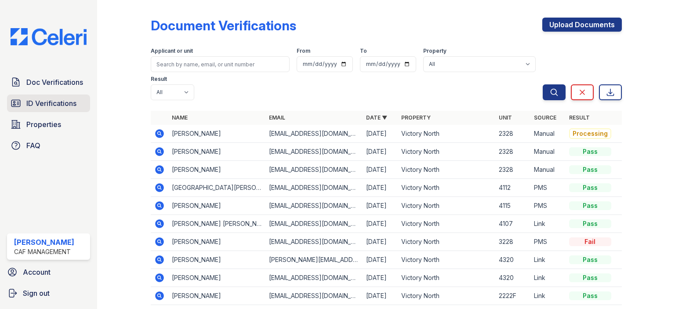
click at [58, 102] on span "ID Verifications" at bounding box center [51, 103] width 50 height 11
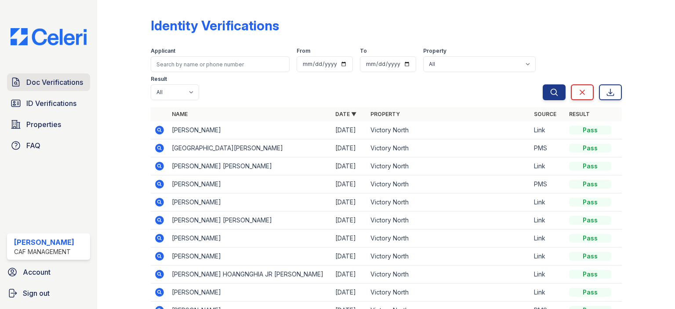
click at [62, 84] on span "Doc Verifications" at bounding box center [54, 82] width 57 height 11
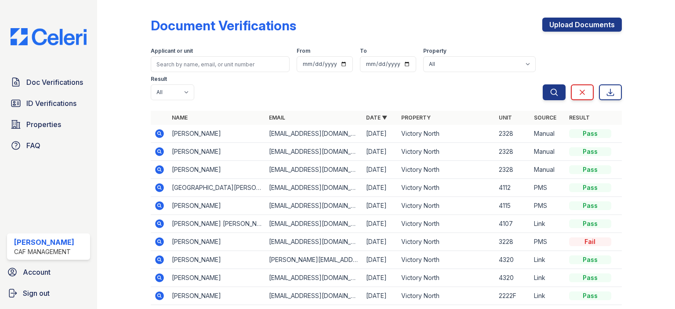
click at [156, 133] on icon at bounding box center [159, 133] width 9 height 9
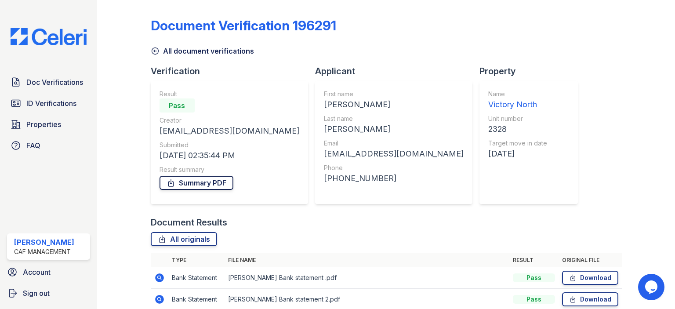
click at [208, 179] on link "Summary PDF" at bounding box center [197, 183] width 74 height 14
click at [17, 91] on div "Doc Verifications ID Verifications Properties FAQ" at bounding box center [49, 113] width 90 height 81
click at [26, 80] on span "Doc Verifications" at bounding box center [54, 82] width 57 height 11
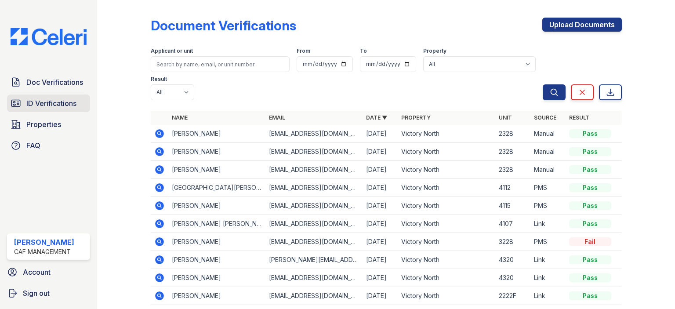
click at [64, 99] on span "ID Verifications" at bounding box center [51, 103] width 50 height 11
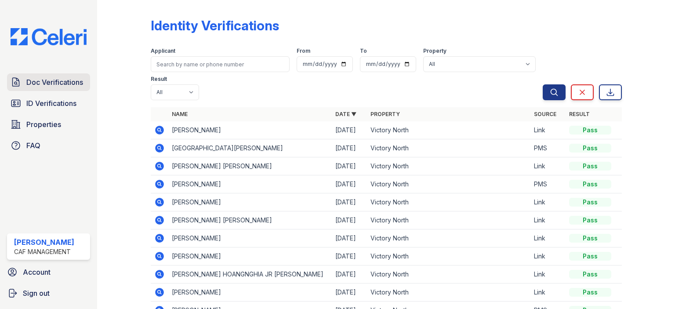
click at [54, 81] on span "Doc Verifications" at bounding box center [54, 82] width 57 height 11
